Goal: Navigation & Orientation: Find specific page/section

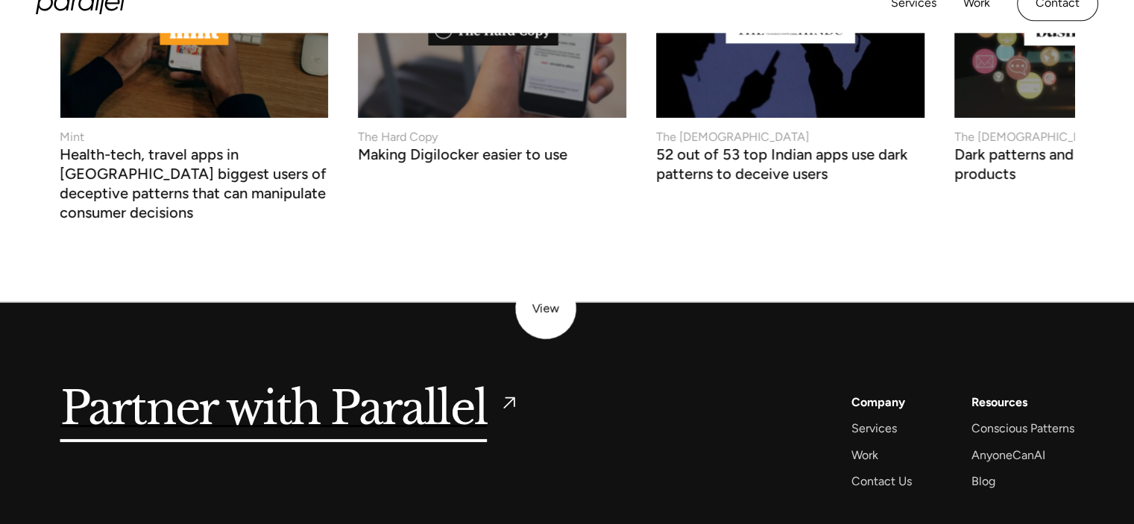
scroll to position [5870, 0]
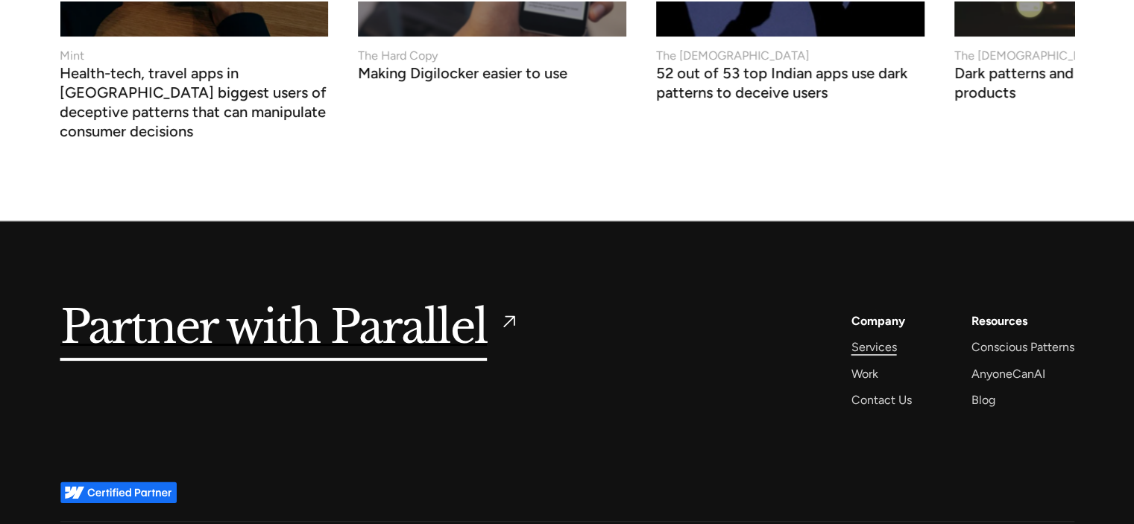
click at [877, 337] on div "Services" at bounding box center [873, 347] width 45 height 20
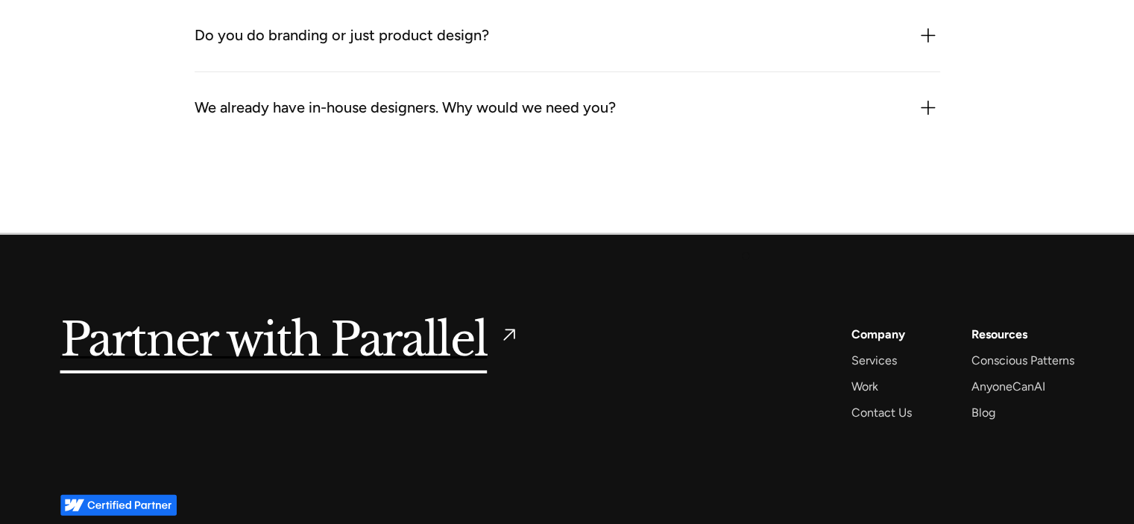
scroll to position [4717, 0]
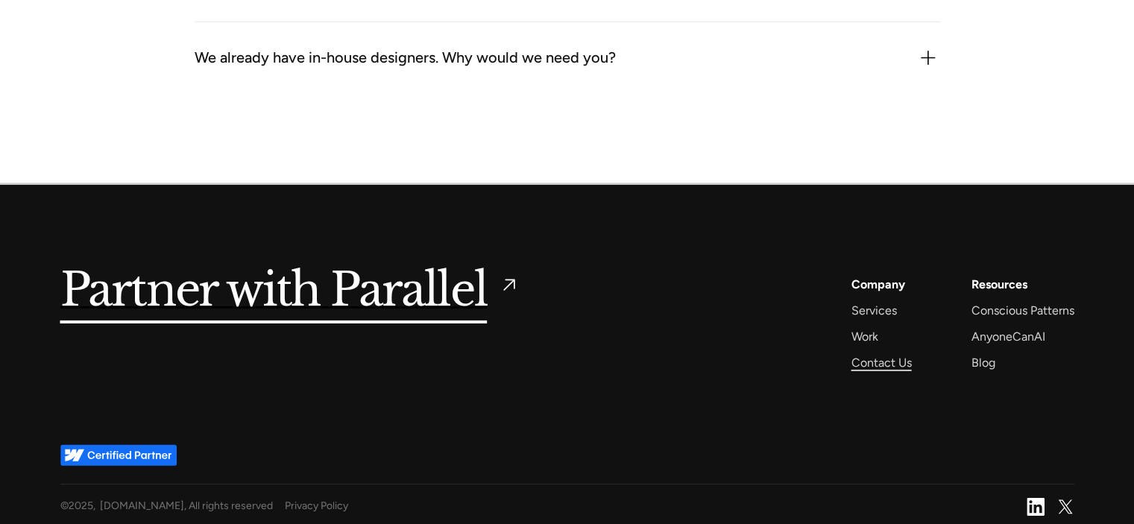
click at [858, 355] on div "Contact Us" at bounding box center [881, 363] width 60 height 20
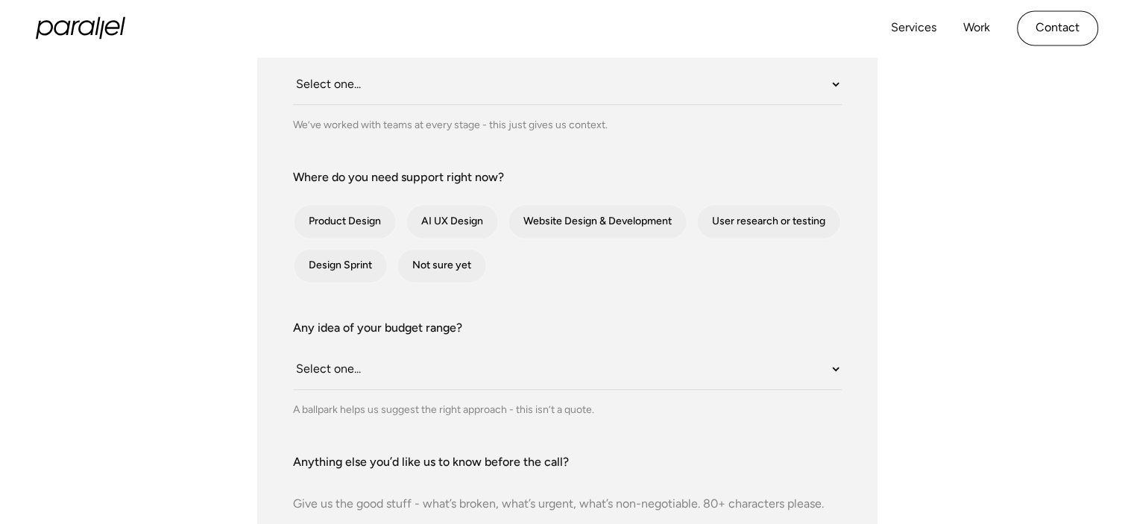
scroll to position [427, 0]
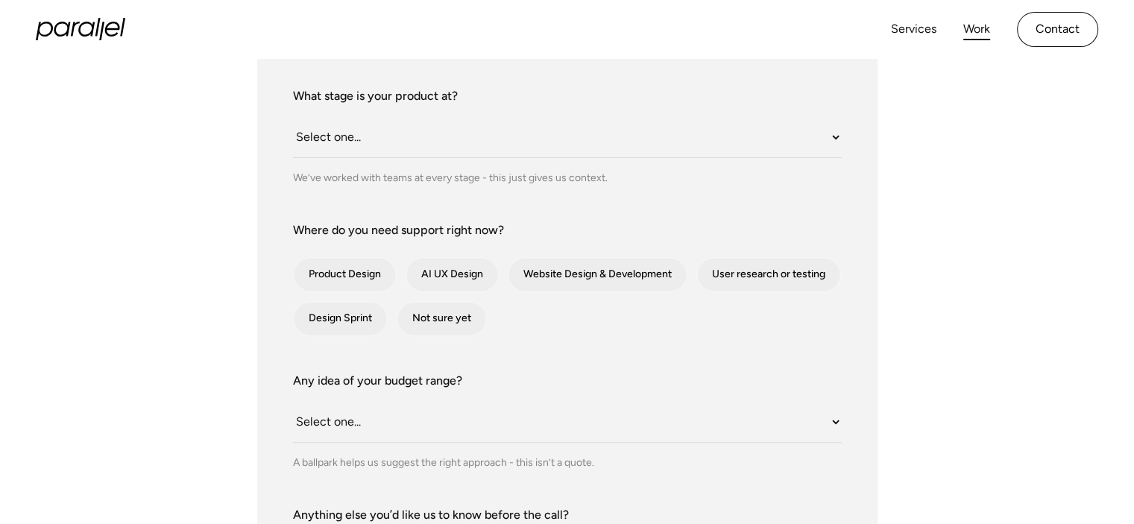
click at [966, 32] on link "Work" at bounding box center [976, 30] width 27 height 22
